Goal: Task Accomplishment & Management: Complete application form

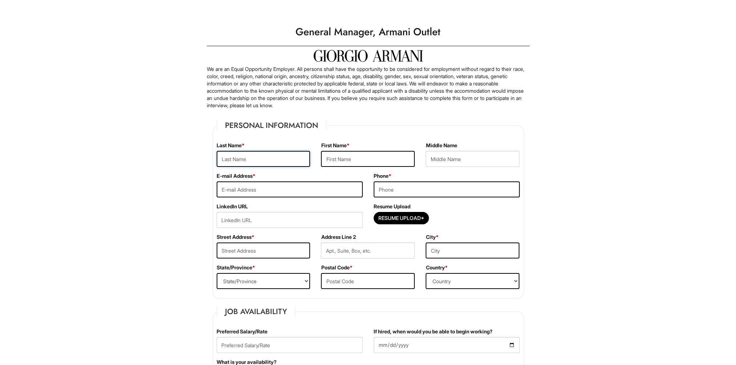
click at [240, 158] on input "text" at bounding box center [264, 159] width 94 height 16
type input "Sengaba"
type input "Hemze"
type input "Hemze.sengaba@hotmail.com"
type input "1508967070"
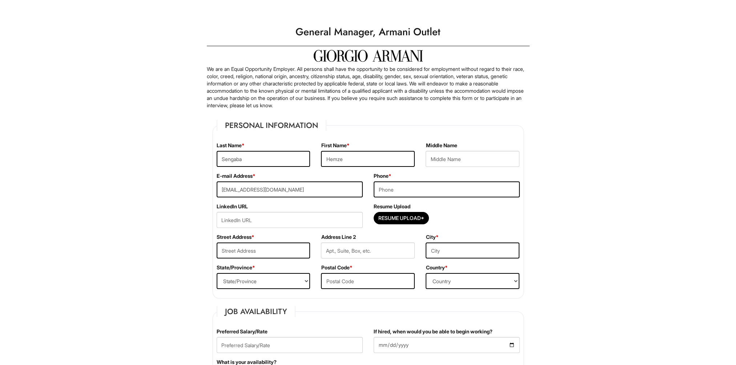
type input "15 Douglas Drive"
type input "Mansfield"
select select "MA"
type input "02048"
select select "Sweden"
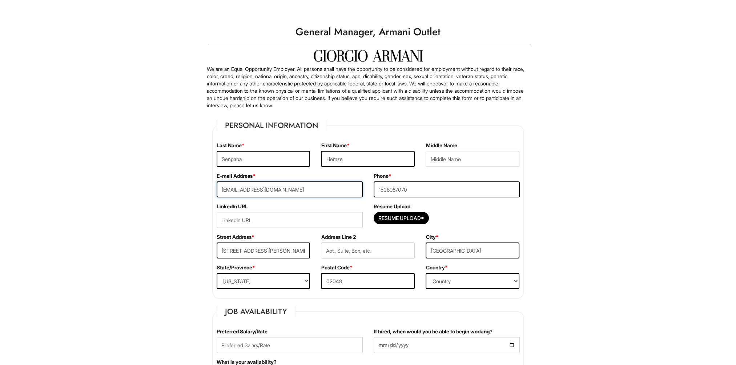
click at [271, 189] on input "Hemze.sengaba@hotmail.com" at bounding box center [290, 189] width 146 height 16
type input "Hemze.sengaba@gmail.com"
click at [380, 188] on input "1508967070" at bounding box center [446, 189] width 146 height 16
click at [413, 192] on input "508967070" at bounding box center [446, 189] width 146 height 16
type input "5089670701"
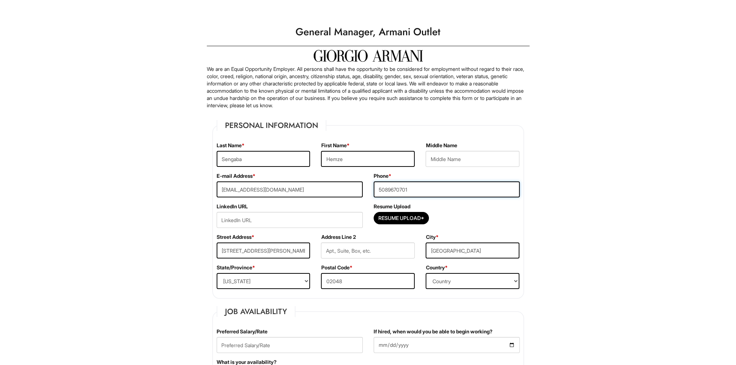
type input "Mansfield"
type input "5089670701"
click at [362, 251] on input "Mansfield" at bounding box center [368, 250] width 94 height 16
type input "M"
click at [458, 280] on select "Country Afghanistan Albania Algeria American Samoa Andorra Angola Anguilla Anta…" at bounding box center [472, 281] width 94 height 16
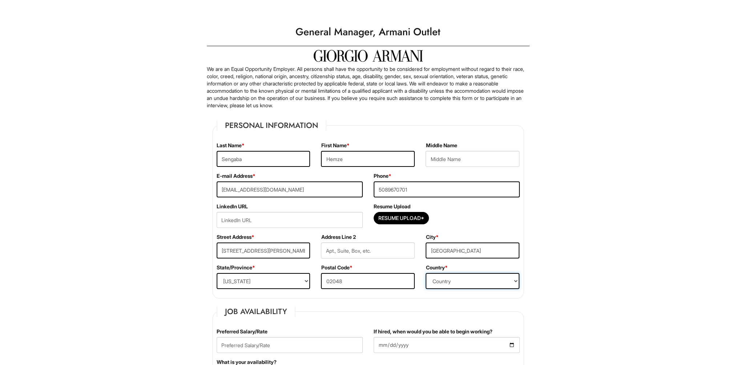
select select "United States of America"
click at [425, 273] on select "Country Afghanistan Albania Algeria American Samoa Andorra Angola Anguilla Anta…" at bounding box center [472, 281] width 94 height 16
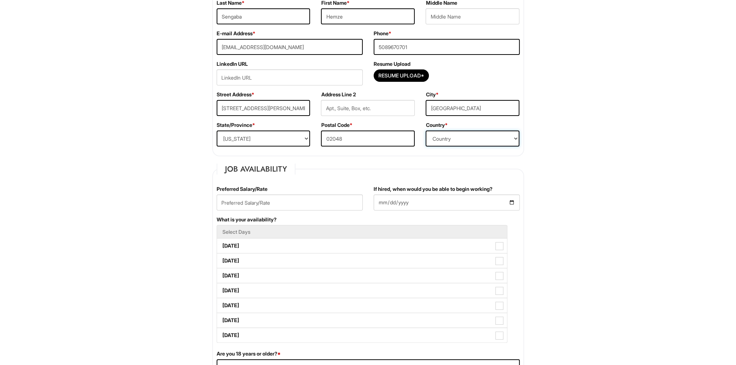
scroll to position [145, 0]
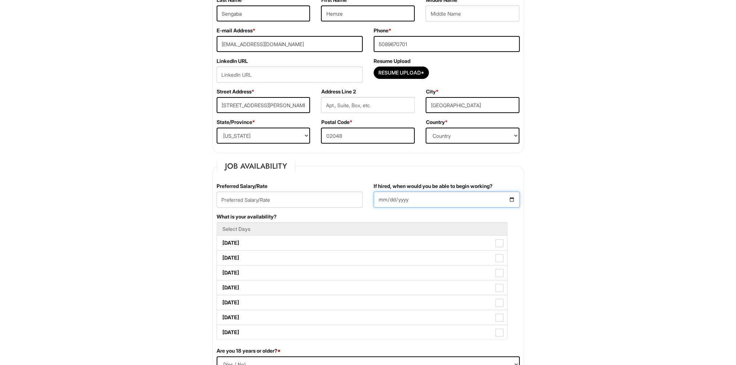
click at [423, 196] on input "If hired, when would you be able to begin working?" at bounding box center [446, 199] width 146 height 16
click at [521, 200] on div "If hired, when would you be able to begin working?" at bounding box center [446, 197] width 157 height 31
click at [514, 197] on input "If hired, when would you be able to begin working?" at bounding box center [446, 199] width 146 height 16
type input "2025-10-01"
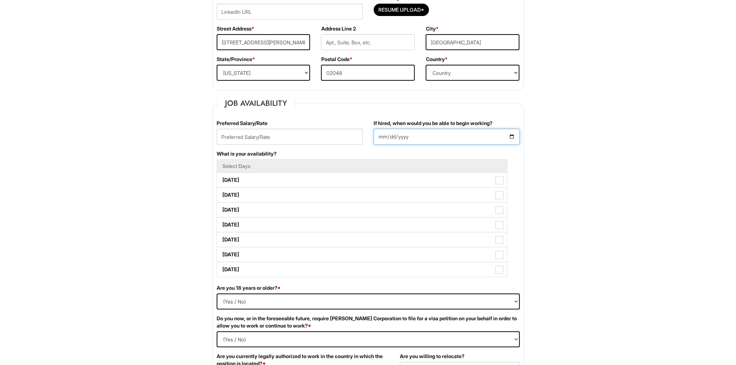
scroll to position [218, 0]
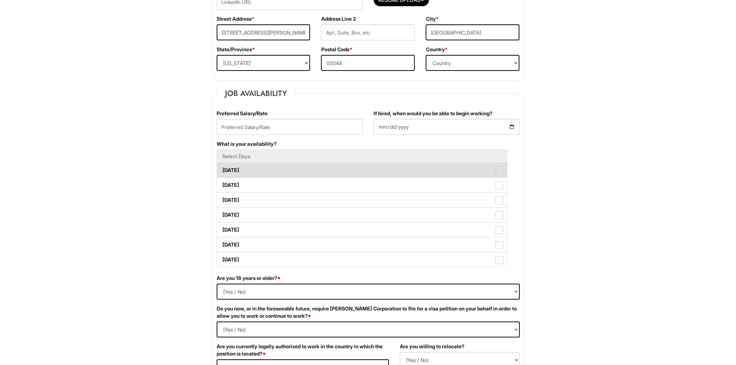
click at [260, 167] on label "Monday" at bounding box center [362, 170] width 290 height 15
click at [222, 167] on Available_Monday "Monday" at bounding box center [219, 166] width 5 height 5
checkbox Available_Monday "true"
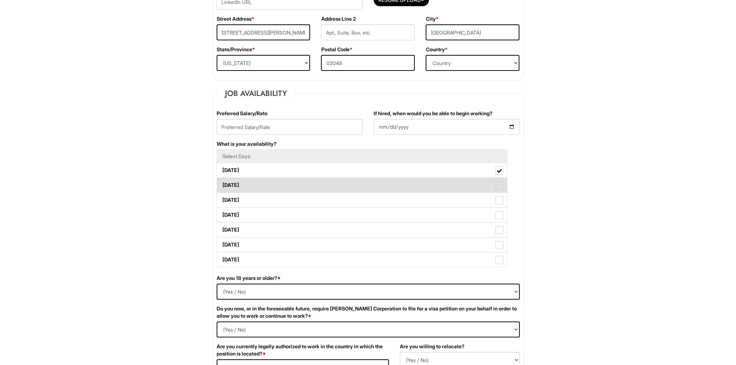
click at [260, 183] on label "Tuesday" at bounding box center [362, 185] width 290 height 15
click at [222, 183] on Available_Tuesday "Tuesday" at bounding box center [219, 181] width 5 height 5
checkbox Available_Tuesday "true"
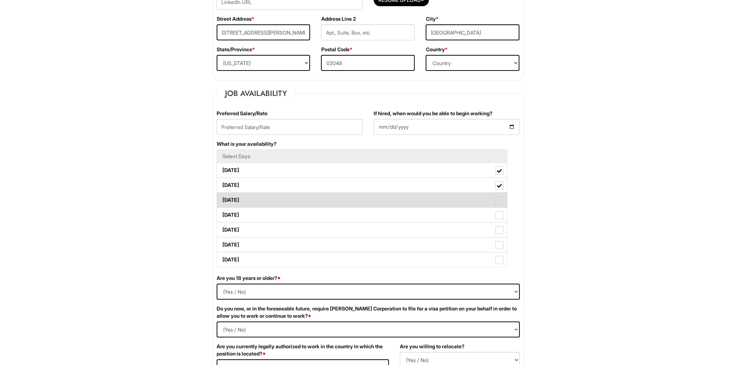
click at [260, 201] on label "Wednesday" at bounding box center [362, 200] width 290 height 15
click at [222, 199] on Available_Wednesday "Wednesday" at bounding box center [219, 196] width 5 height 5
checkbox Available_Wednesday "true"
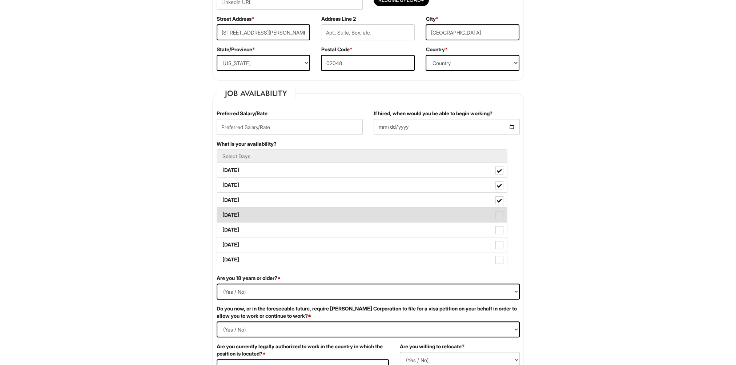
click at [259, 215] on label "Thursday" at bounding box center [362, 214] width 290 height 15
click at [222, 214] on Available_Thursday "Thursday" at bounding box center [219, 211] width 5 height 5
checkbox Available_Thursday "true"
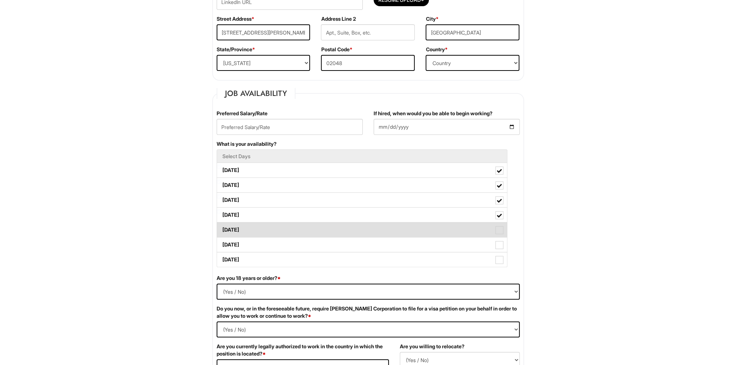
click at [259, 230] on label "Friday" at bounding box center [362, 229] width 290 height 15
click at [222, 229] on Available_Friday "Friday" at bounding box center [219, 226] width 5 height 5
checkbox Available_Friday "true"
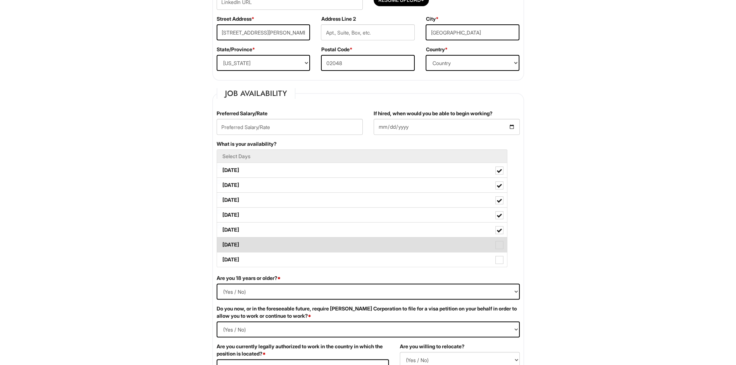
click at [261, 243] on label "Saturday" at bounding box center [362, 244] width 290 height 15
click at [222, 243] on Available_Saturday "Saturday" at bounding box center [219, 241] width 5 height 5
checkbox Available_Saturday "true"
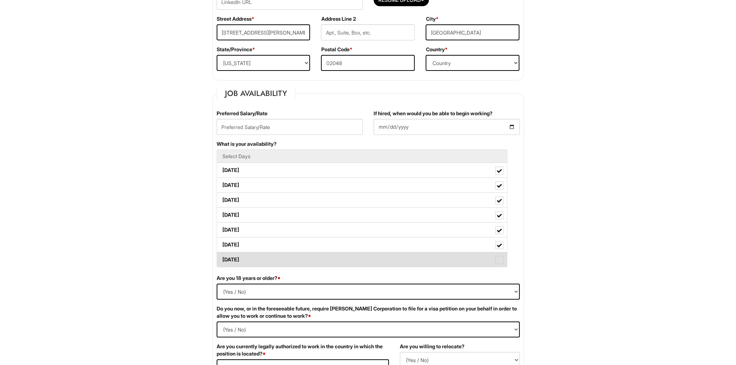
click at [262, 256] on label "Sunday" at bounding box center [362, 259] width 290 height 15
click at [222, 256] on Available_Sunday "Sunday" at bounding box center [219, 256] width 5 height 5
checkbox Available_Sunday "true"
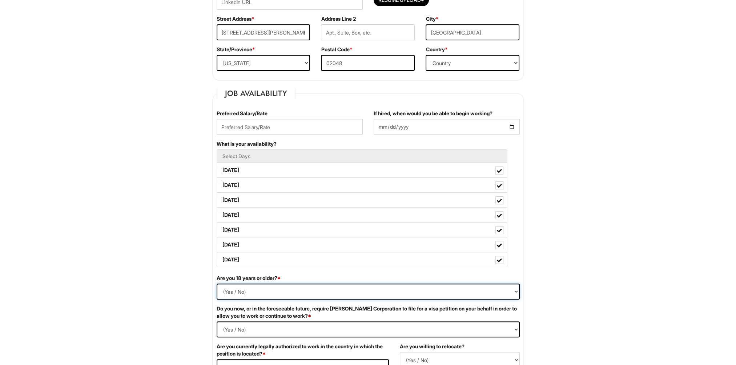
click at [242, 288] on select "(Yes / No) Yes No" at bounding box center [368, 291] width 303 height 16
select select "Yes"
click at [217, 283] on select "(Yes / No) Yes No" at bounding box center [368, 291] width 303 height 16
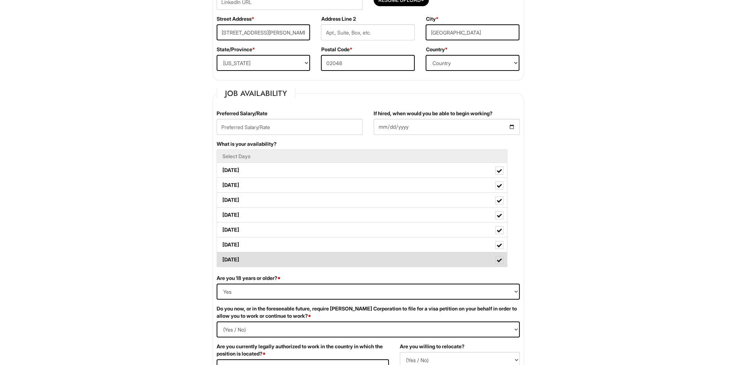
click at [500, 258] on span at bounding box center [499, 260] width 5 height 5
click at [222, 257] on Available_Sunday "Sunday" at bounding box center [219, 256] width 5 height 5
checkbox Available_Sunday "false"
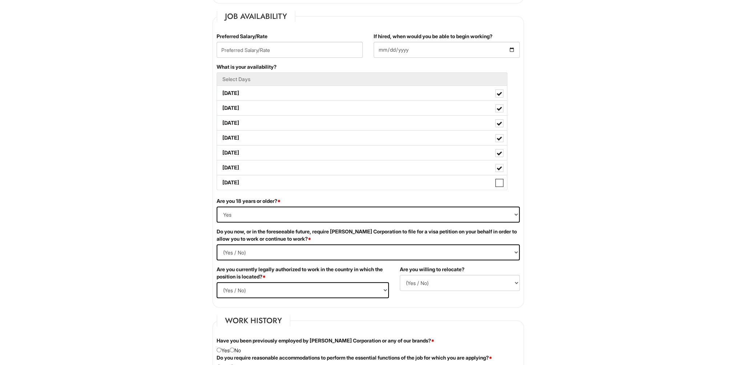
scroll to position [327, 0]
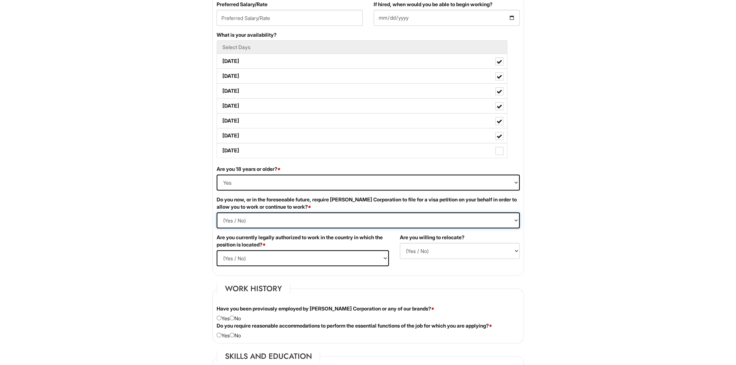
click at [512, 219] on Required "(Yes / No) Yes No" at bounding box center [368, 220] width 303 height 16
select Required "No"
click at [217, 212] on Required "(Yes / No) Yes No" at bounding box center [368, 220] width 303 height 16
click at [230, 255] on select "(Yes / No) Yes No" at bounding box center [303, 258] width 172 height 16
select select "Yes"
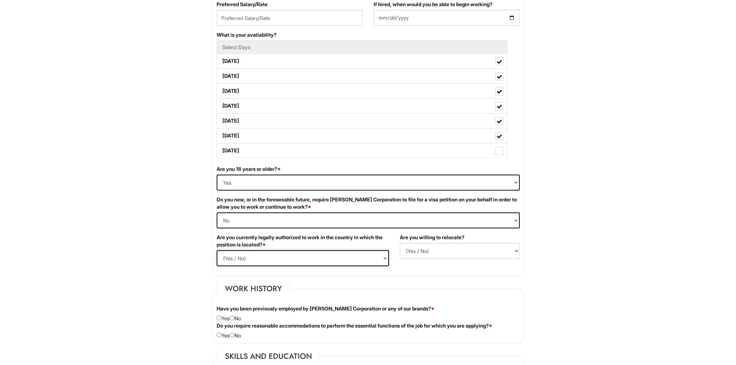
click at [217, 250] on select "(Yes / No) Yes No" at bounding box center [303, 258] width 172 height 16
click at [443, 249] on select "(Yes / No) No Yes" at bounding box center [460, 251] width 120 height 16
select select "Y"
click at [400, 243] on select "(Yes / No) No Yes" at bounding box center [460, 251] width 120 height 16
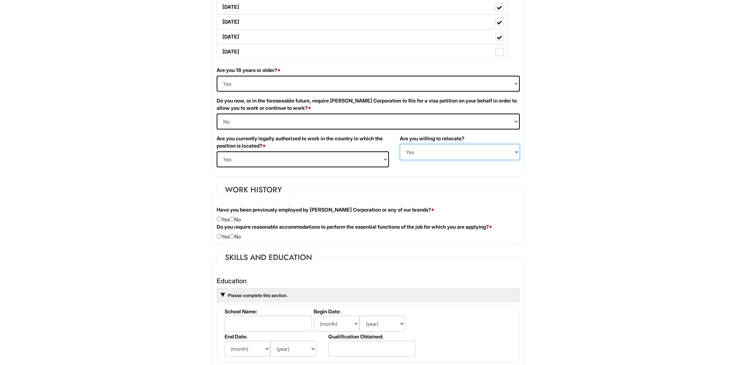
scroll to position [436, 0]
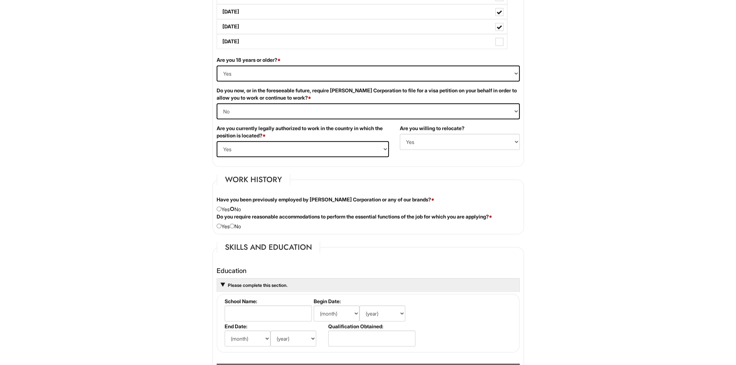
click at [234, 208] on input "radio" at bounding box center [232, 208] width 5 height 5
radio input "true"
click at [234, 224] on input "radio" at bounding box center [232, 225] width 5 height 5
radio input "true"
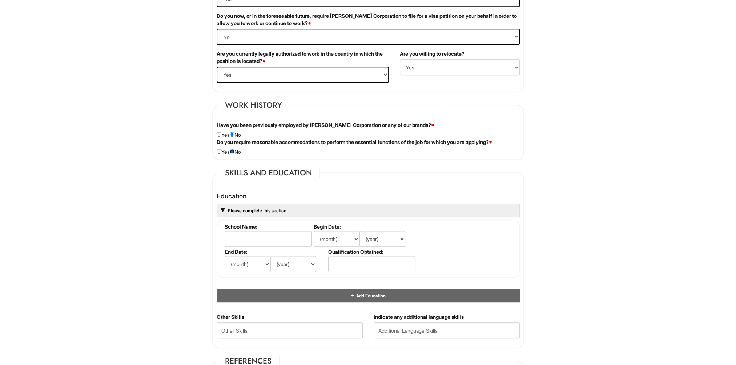
scroll to position [545, 0]
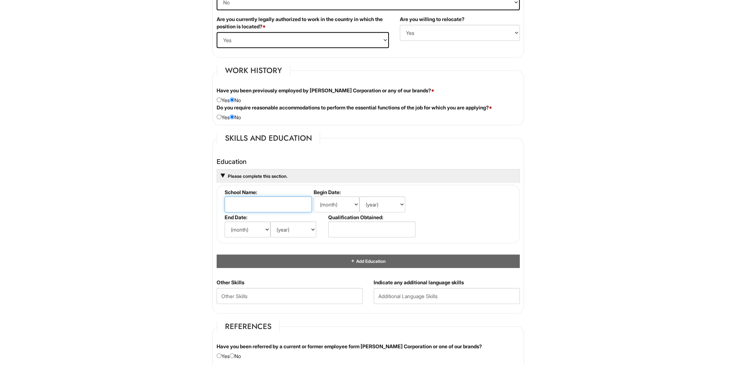
click at [250, 202] on input "text" at bounding box center [268, 204] width 87 height 16
click at [230, 202] on input "text" at bounding box center [268, 204] width 87 height 16
paste input "Royal Institute of Technology"
type input "Royal Institute of Technology"
click at [335, 206] on select "(month) Jan Feb Mar Apr May Jun Jul Aug Sep Oct Nov Dec" at bounding box center [337, 204] width 46 height 16
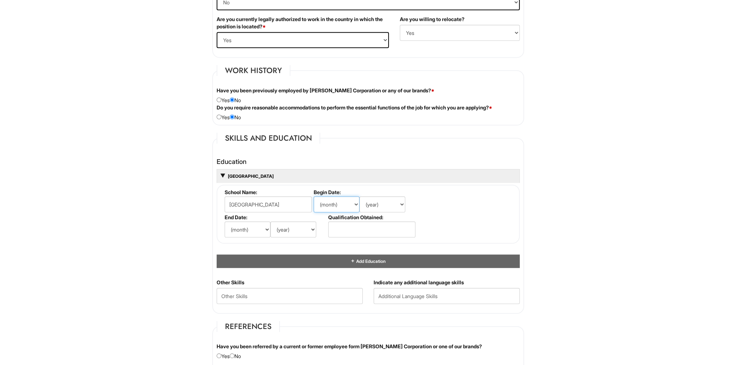
select select "9"
click at [314, 196] on select "(month) Jan Feb Mar Apr May Jun Jul Aug Sep Oct Nov Dec" at bounding box center [337, 204] width 46 height 16
click at [385, 199] on select "(year) 2029 2028 2027 2026 2025 2024 2023 2022 2021 2020 2019 2018 2017 2016 20…" at bounding box center [382, 204] width 46 height 16
select select "1997"
click at [359, 196] on select "(year) 2029 2028 2027 2026 2025 2024 2023 2022 2021 2020 2019 2018 2017 2016 20…" at bounding box center [382, 204] width 46 height 16
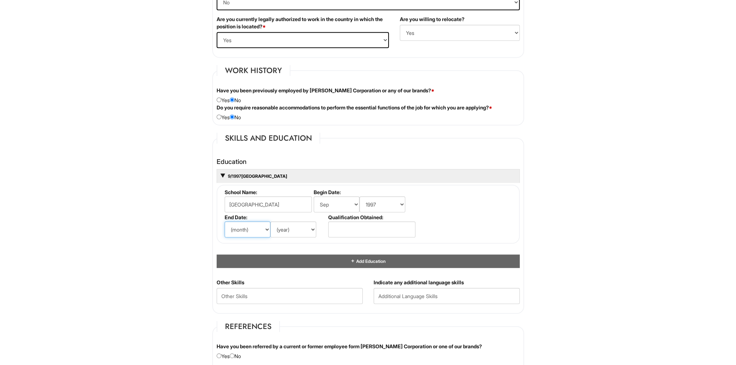
click at [253, 228] on select "(month) Jan Feb Mar Apr May Jun Jul Aug Sep Oct Nov Dec" at bounding box center [248, 229] width 46 height 16
select select "6"
click at [225, 221] on select "(month) Jan Feb Mar Apr May Jun Jul Aug Sep Oct Nov Dec" at bounding box center [248, 229] width 46 height 16
click at [295, 224] on select "(year) 2029 2028 2027 2026 2025 2024 2023 2022 2021 2020 2019 2018 2017 2016 20…" at bounding box center [293, 229] width 46 height 16
select select "2001"
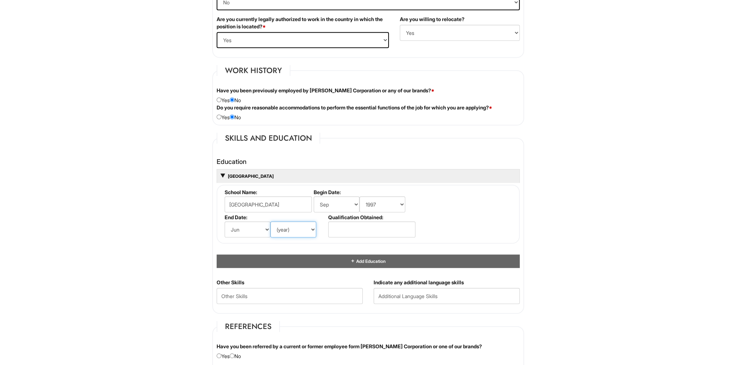
click at [270, 221] on select "(year) 2029 2028 2027 2026 2025 2024 2023 2022 2021 2020 2019 2018 2017 2016 20…" at bounding box center [293, 229] width 46 height 16
click at [342, 231] on input "text" at bounding box center [371, 229] width 87 height 16
click at [335, 224] on input "text" at bounding box center [371, 229] width 87 height 16
paste input "• Bachelor of Science"
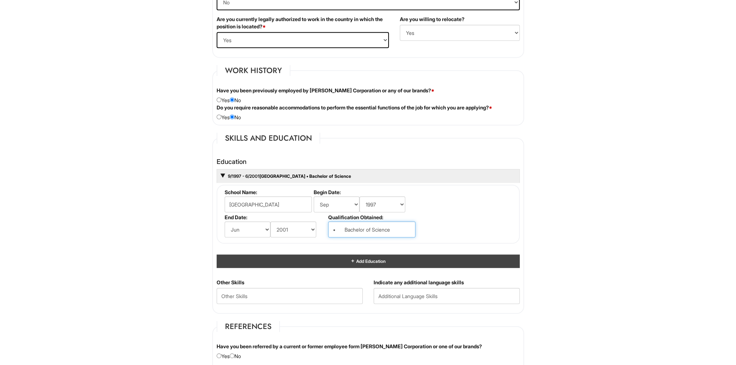
type input "• Bachelor of Science"
click at [367, 260] on span "Add Education" at bounding box center [370, 260] width 30 height 5
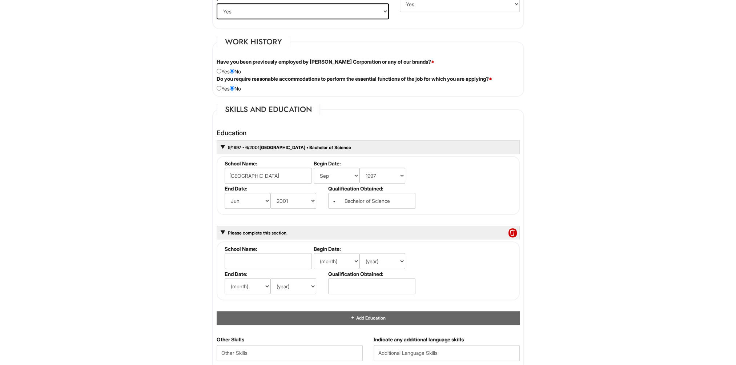
scroll to position [618, 0]
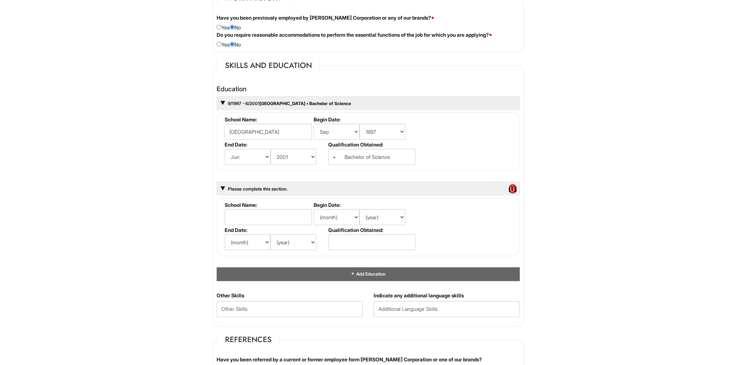
click at [514, 187] on span at bounding box center [512, 188] width 8 height 9
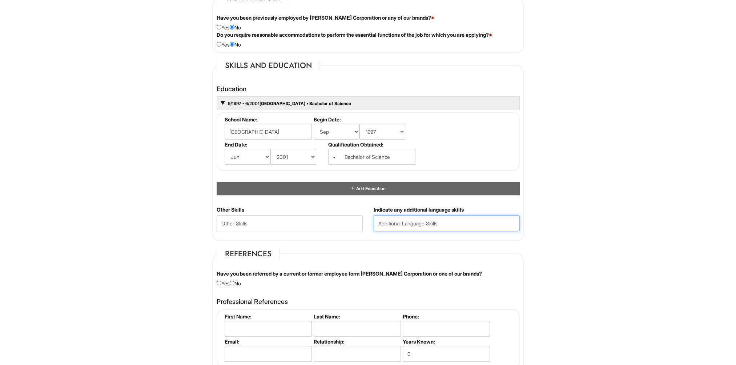
click at [407, 221] on input "text" at bounding box center [446, 223] width 146 height 16
type input "Swedish, English, Arabic"
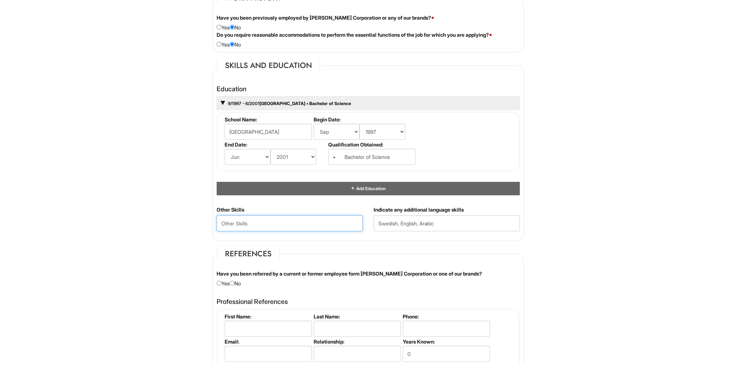
click at [269, 224] on Skills "text" at bounding box center [290, 223] width 146 height 16
click at [234, 282] on input "radio" at bounding box center [232, 282] width 5 height 5
radio input "true"
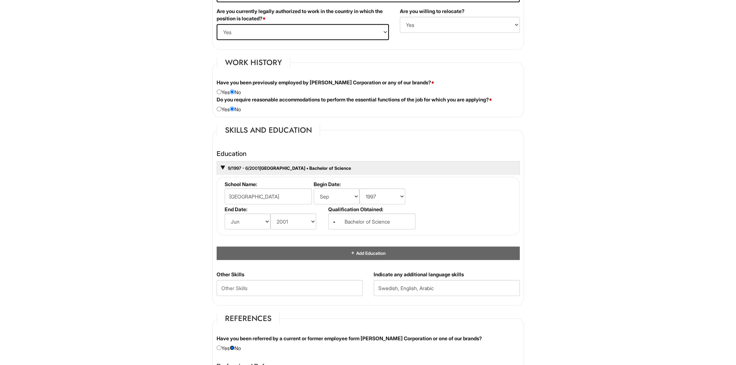
scroll to position [545, 0]
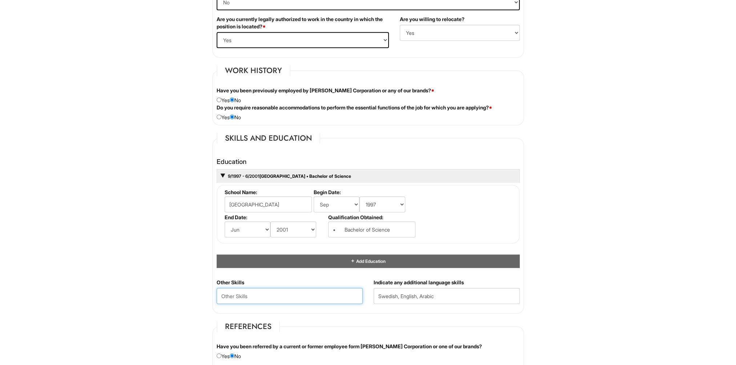
click at [228, 294] on Skills "text" at bounding box center [290, 296] width 146 height 16
paste Skills "• Leadership & People Development"
click at [232, 294] on Skills "• Leadership & People Development" at bounding box center [290, 296] width 146 height 16
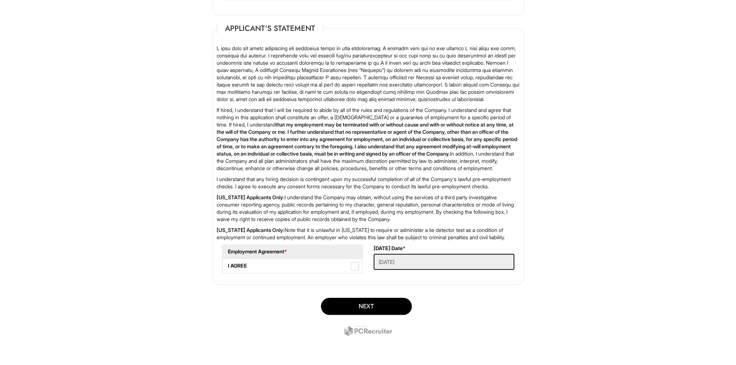
scroll to position [1079, 0]
type Skills "Leadership & People Development"
click at [354, 267] on span at bounding box center [355, 266] width 8 height 8
click at [227, 264] on AGREE "I AGREE" at bounding box center [224, 262] width 5 height 5
checkbox AGREE "true"
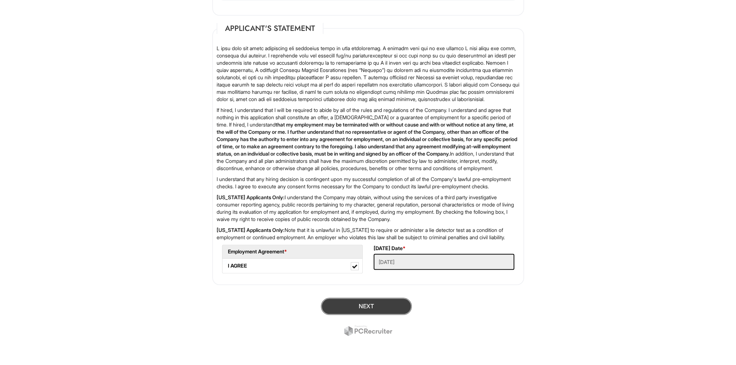
click at [376, 303] on button "Next" at bounding box center [366, 306] width 91 height 17
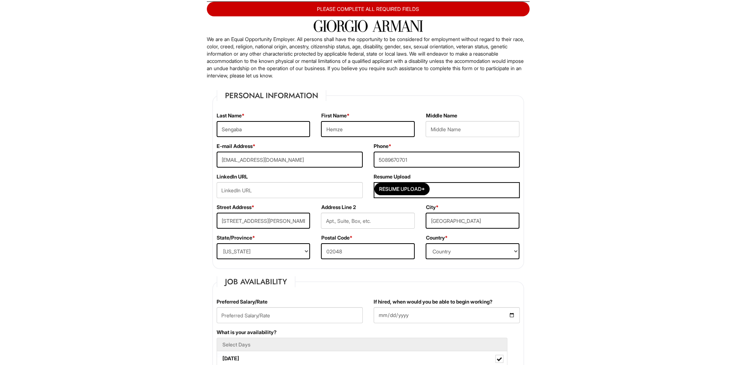
click at [392, 190] on input "Resume Upload*" at bounding box center [402, 189] width 54 height 12
type input "C:\fakepath\HemzeSengabaCV.docx"
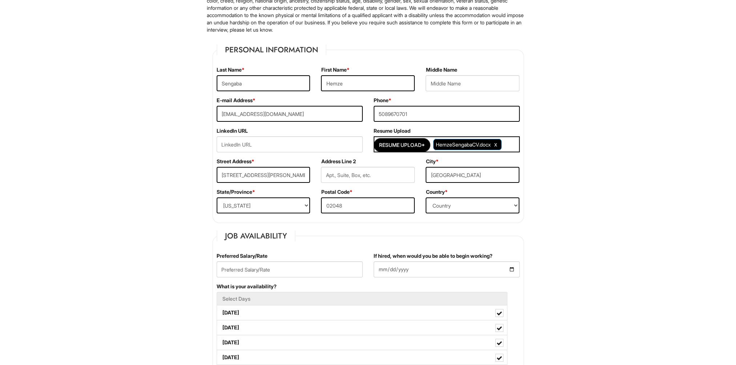
scroll to position [40, 0]
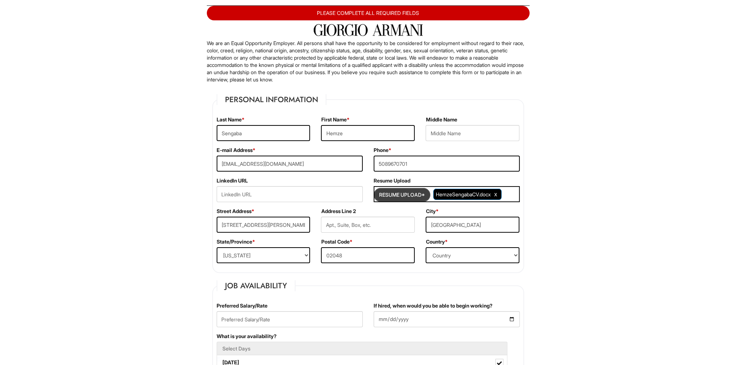
click at [387, 197] on input "Resume Upload*" at bounding box center [402, 195] width 54 height 12
type input "C:\fakepath\HemzeCoverLetter.docx"
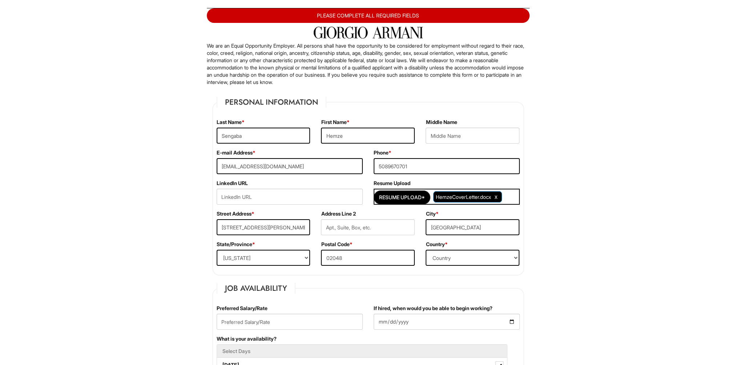
scroll to position [4, 0]
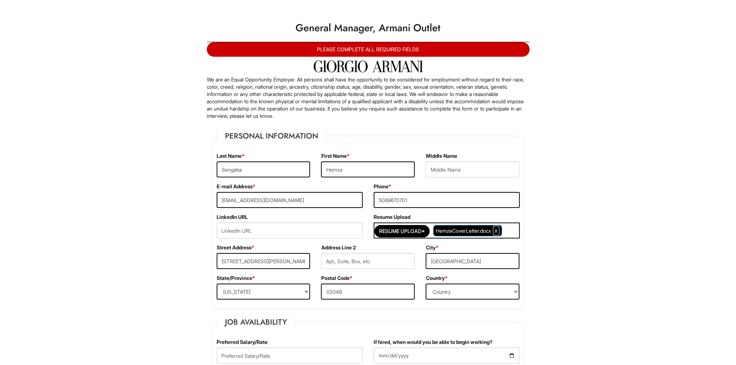
click at [497, 230] on span "Clear Uploaded File" at bounding box center [495, 230] width 3 height 6
click at [414, 229] on input "Resume Upload*" at bounding box center [402, 229] width 54 height 12
type input "C:\fakepath\HemzeSengabaCV.docx"
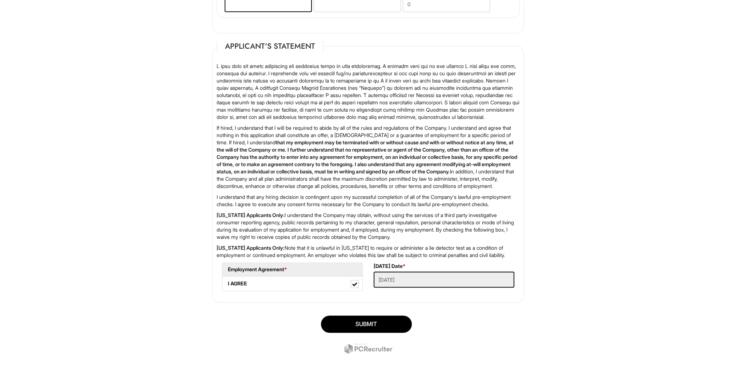
scroll to position [1094, 0]
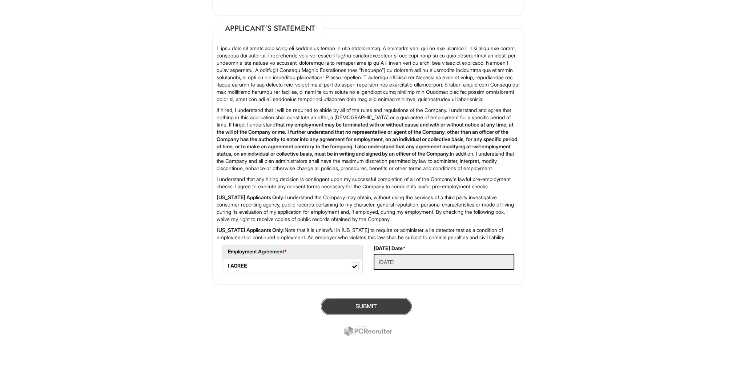
click at [386, 306] on button "SUBMIT" at bounding box center [366, 306] width 91 height 17
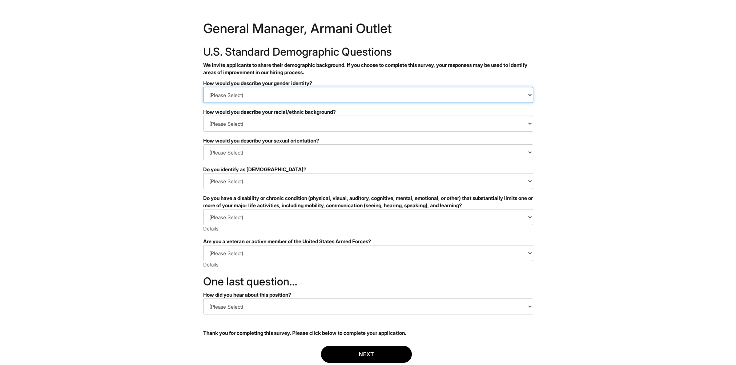
click at [369, 94] on select "(Please Select) Man Woman [DEMOGRAPHIC_DATA] I prefer to self-describe I don't …" at bounding box center [368, 95] width 330 height 16
select select "Man"
click at [203, 87] on select "(Please Select) Man Woman [DEMOGRAPHIC_DATA] I prefer to self-describe I don't …" at bounding box center [368, 95] width 330 height 16
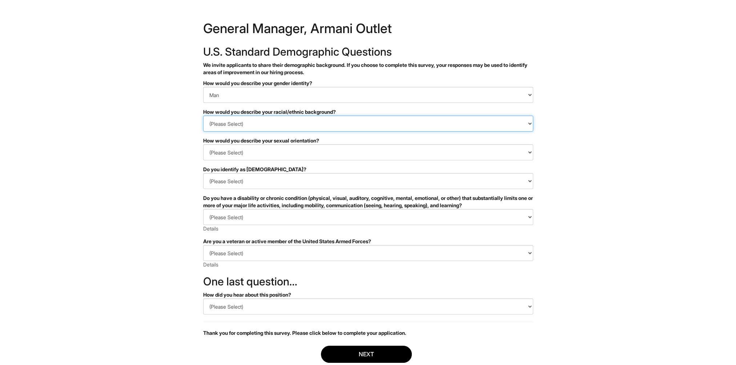
click at [311, 122] on select "(Please Select) [DEMOGRAPHIC_DATA] or of [DEMOGRAPHIC_DATA] descent [DEMOGRAPHI…" at bounding box center [368, 124] width 330 height 16
select select "White or European"
click at [203, 116] on select "(Please Select) [DEMOGRAPHIC_DATA] or of [DEMOGRAPHIC_DATA] descent [DEMOGRAPHI…" at bounding box center [368, 124] width 330 height 16
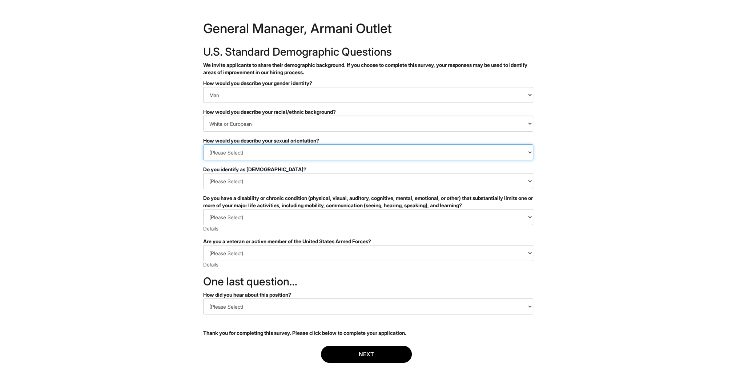
click at [274, 152] on select "(Please Select) [DEMOGRAPHIC_DATA] [DEMOGRAPHIC_DATA] and/or [DEMOGRAPHIC_DATA]…" at bounding box center [368, 152] width 330 height 16
click at [179, 199] on html "&nbsp; ✔ 2 3 General Manager, Armani Outlet U.S. Standard Demographic Questions…" at bounding box center [368, 204] width 736 height 409
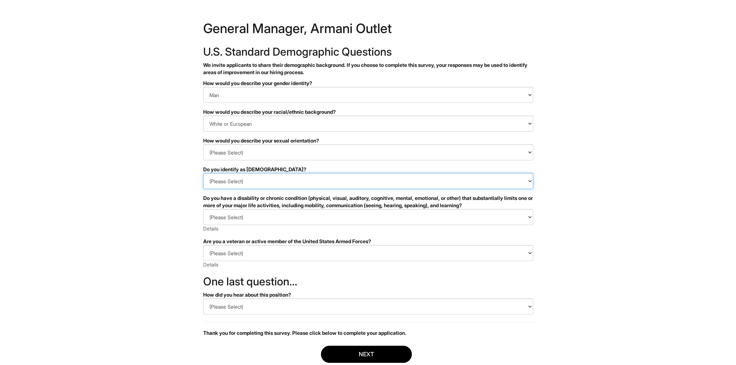
click at [253, 179] on select "(Please Select) Yes No I prefer to self-describe I don't wish to answer" at bounding box center [368, 181] width 330 height 16
select select "No"
click at [203, 173] on select "(Please Select) Yes No I prefer to self-describe I don't wish to answer" at bounding box center [368, 181] width 330 height 16
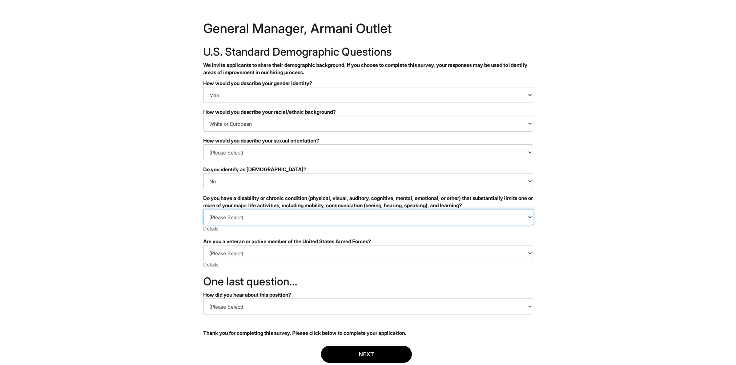
click at [264, 217] on select "(Please Select) YES, I HAVE A DISABILITY (or previously had a disability) NO, I…" at bounding box center [368, 217] width 330 height 16
select select "NO, I DON'T HAVE A DISABILITY"
click at [203, 209] on select "(Please Select) YES, I HAVE A DISABILITY (or previously had a disability) NO, I…" at bounding box center [368, 217] width 330 height 16
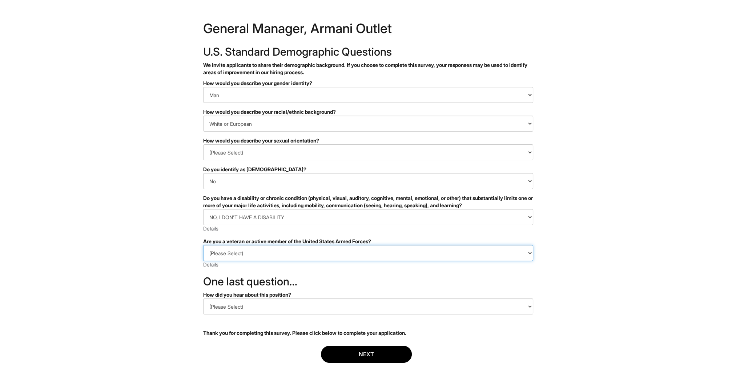
click at [250, 255] on select "(Please Select) I IDENTIFY AS ONE OR MORE OF THE CLASSIFICATIONS OF PROTECTED V…" at bounding box center [368, 253] width 330 height 16
select select "I AM NOT A PROTECTED VETERAN"
click at [203, 245] on select "(Please Select) I IDENTIFY AS ONE OR MORE OF THE CLASSIFICATIONS OF PROTECTED V…" at bounding box center [368, 253] width 330 height 16
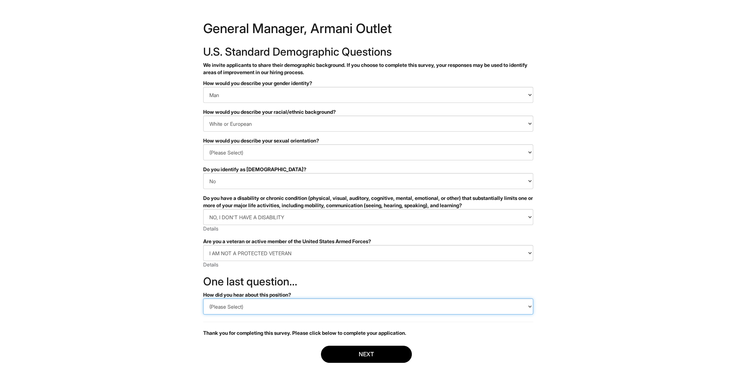
click at [278, 305] on select "(Please Select) CareerBuilder Indeed LinkedIn Monster Referral Other" at bounding box center [368, 306] width 330 height 16
select select "Other"
click at [203, 298] on select "(Please Select) CareerBuilder Indeed LinkedIn Monster Referral Other" at bounding box center [368, 306] width 330 height 16
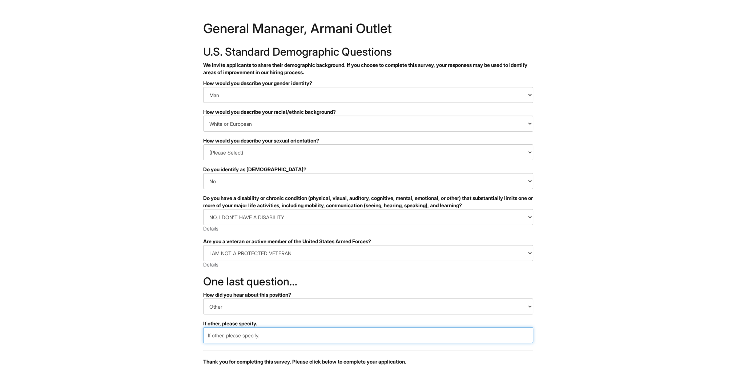
click at [290, 333] on input "text" at bounding box center [368, 335] width 330 height 16
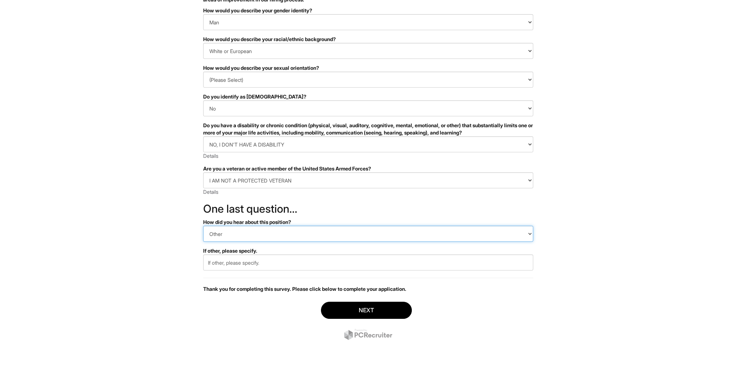
click at [299, 232] on select "(Please Select) CareerBuilder Indeed LinkedIn Monster Referral Other" at bounding box center [368, 234] width 330 height 16
click at [122, 251] on html "&nbsp; ✔ 2 3 General Manager, Armani Outlet U.S. Standard Demographic Questions…" at bounding box center [368, 146] width 736 height 438
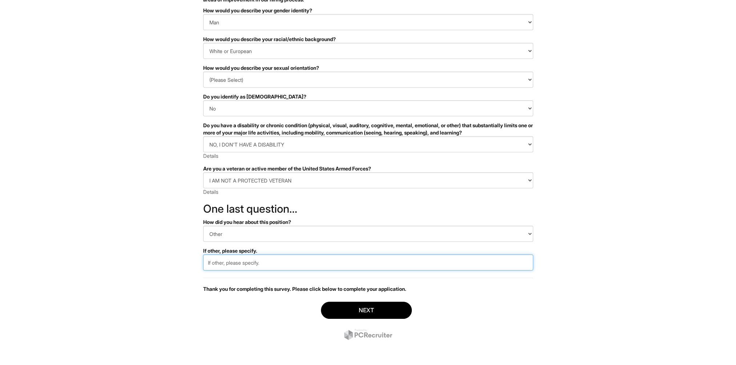
click at [218, 264] on input "text" at bounding box center [368, 262] width 330 height 16
type input "Armani Website"
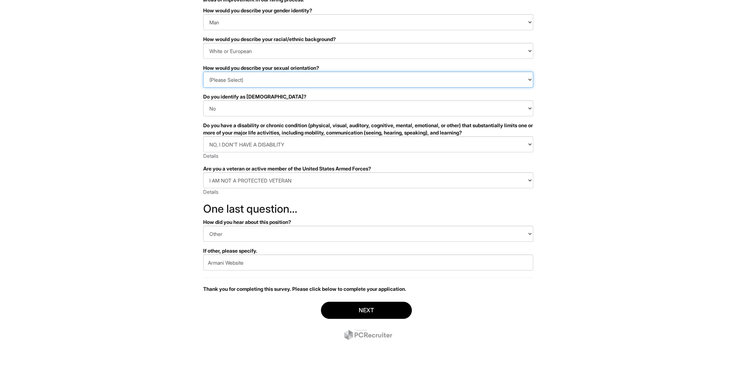
click at [254, 76] on select "(Please Select) Asexual Bisexual and/or pansexual Gay Heterosexual Lesbian Quee…" at bounding box center [368, 80] width 330 height 16
select select "Asexual"
click at [203, 72] on select "(Please Select) Asexual Bisexual and/or pansexual Gay Heterosexual Lesbian Quee…" at bounding box center [368, 80] width 330 height 16
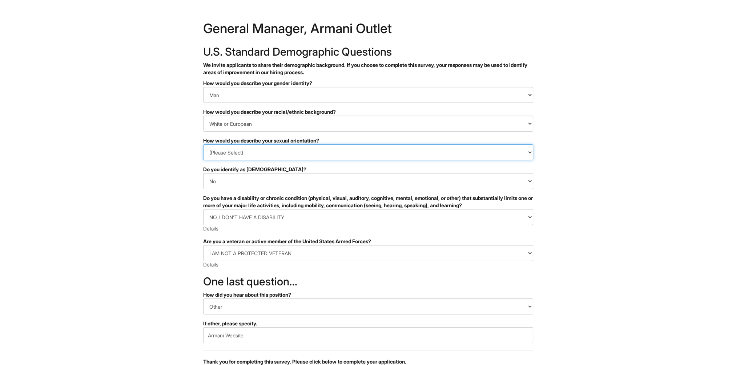
click at [352, 146] on select "(Please Select) Asexual Bisexual and/or pansexual Gay Heterosexual Lesbian Quee…" at bounding box center [368, 152] width 330 height 16
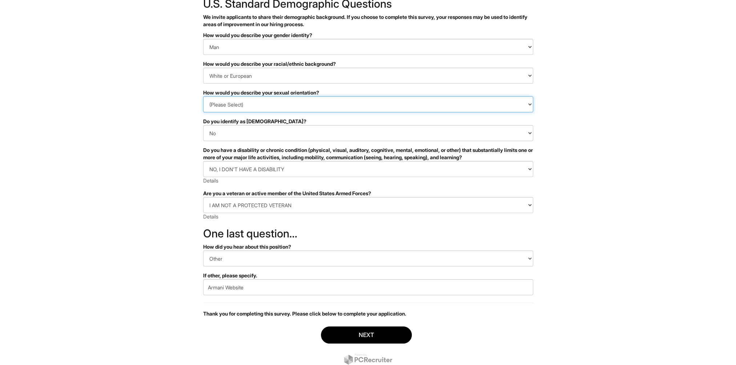
scroll to position [36, 0]
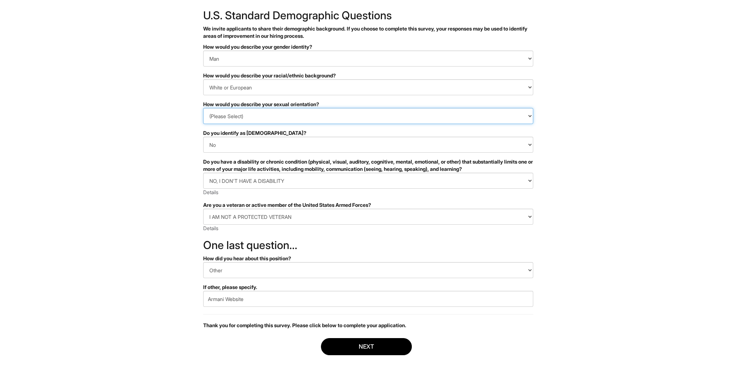
click at [269, 115] on select "(Please Select) Asexual Bisexual and/or pansexual Gay Heterosexual Lesbian Quee…" at bounding box center [368, 116] width 330 height 16
click at [203, 108] on select "(Please Select) Asexual Bisexual and/or pansexual Gay Heterosexual Lesbian Quee…" at bounding box center [368, 116] width 330 height 16
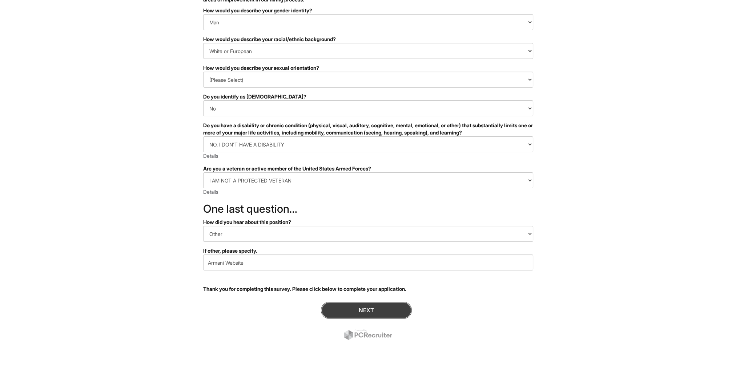
click at [361, 312] on button "Next" at bounding box center [366, 310] width 91 height 17
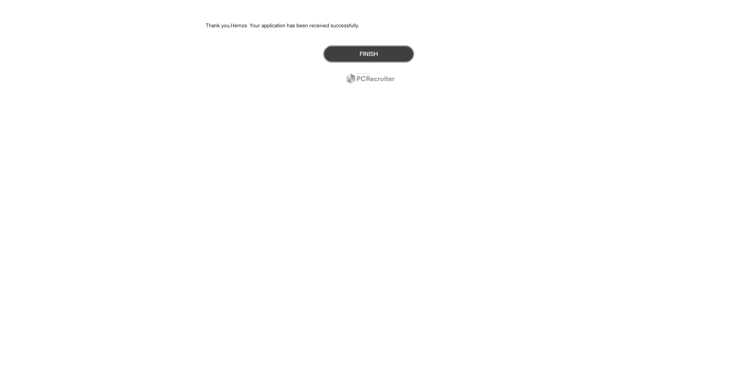
click at [376, 57] on button "Finish" at bounding box center [368, 53] width 91 height 17
